Goal: Task Accomplishment & Management: Manage account settings

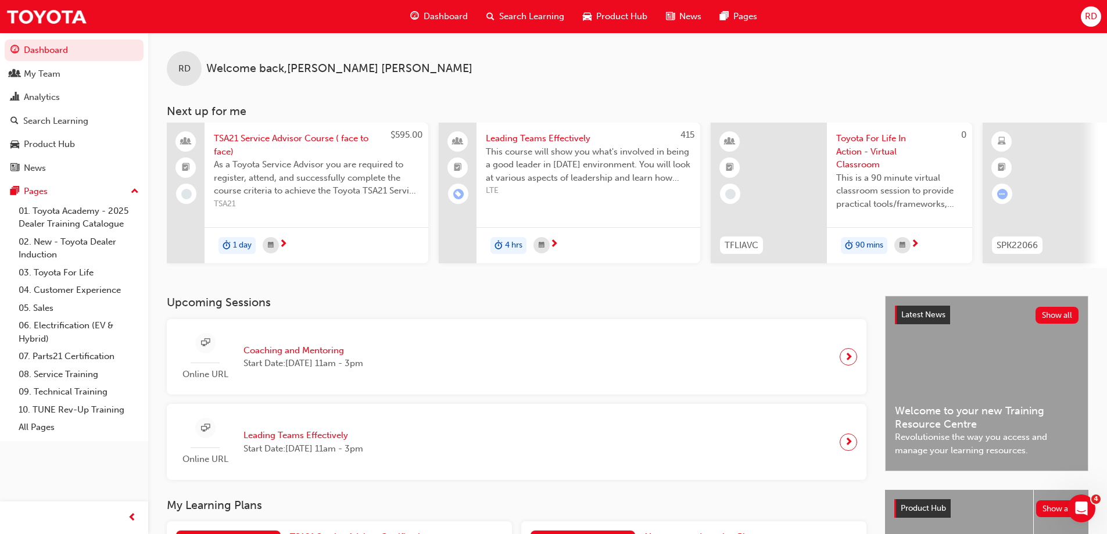
click at [343, 364] on span "Start Date: Tue 2 Sep 2025 , 11am - 3pm" at bounding box center [303, 363] width 120 height 13
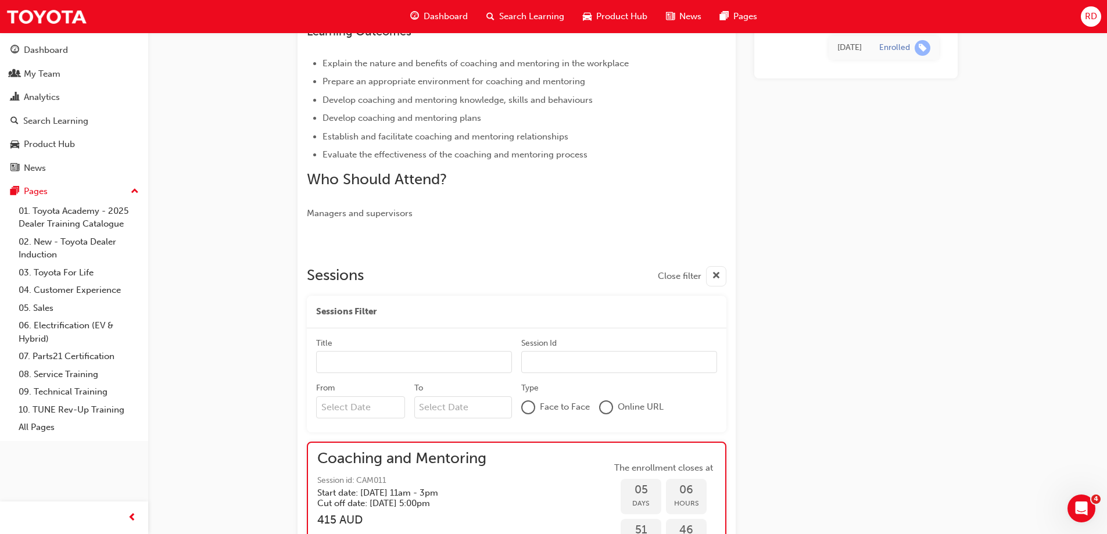
scroll to position [694, 0]
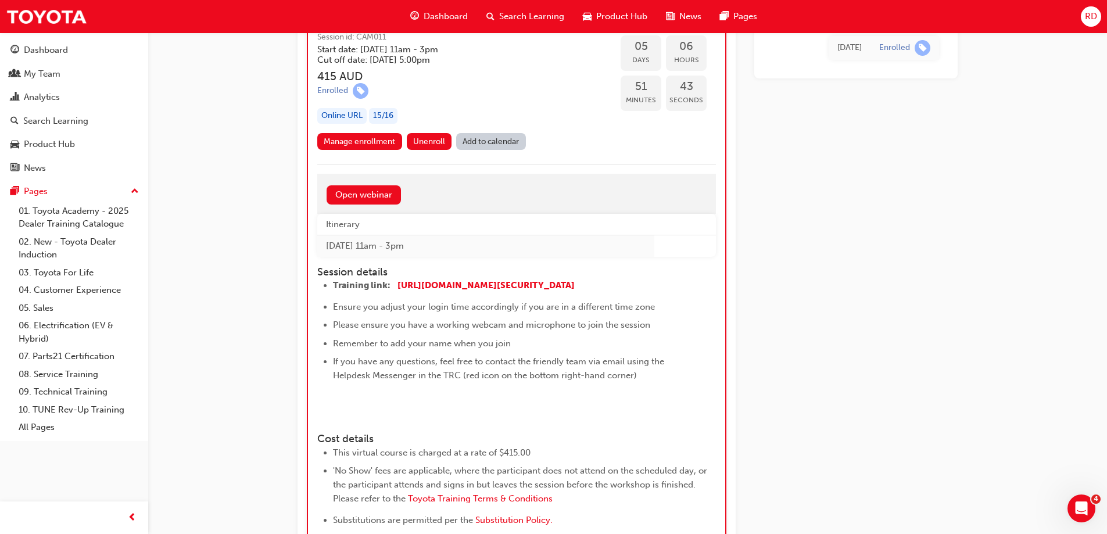
click at [438, 138] on span "Unenroll" at bounding box center [429, 142] width 32 height 10
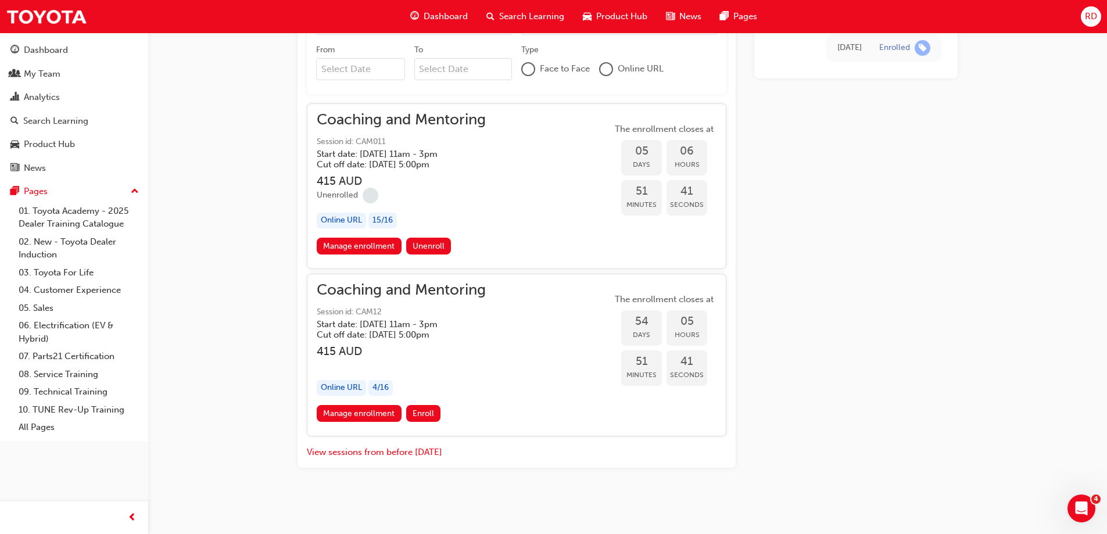
scroll to position [589, 0]
